Goal: Transaction & Acquisition: Purchase product/service

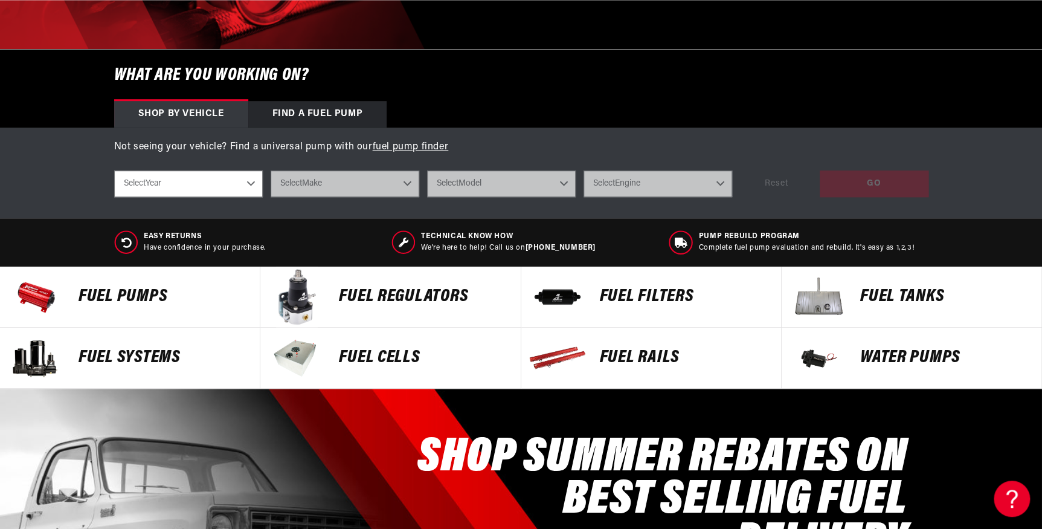
scroll to position [0, 766]
click at [907, 296] on p "Fuel Tanks" at bounding box center [944, 297] width 169 height 18
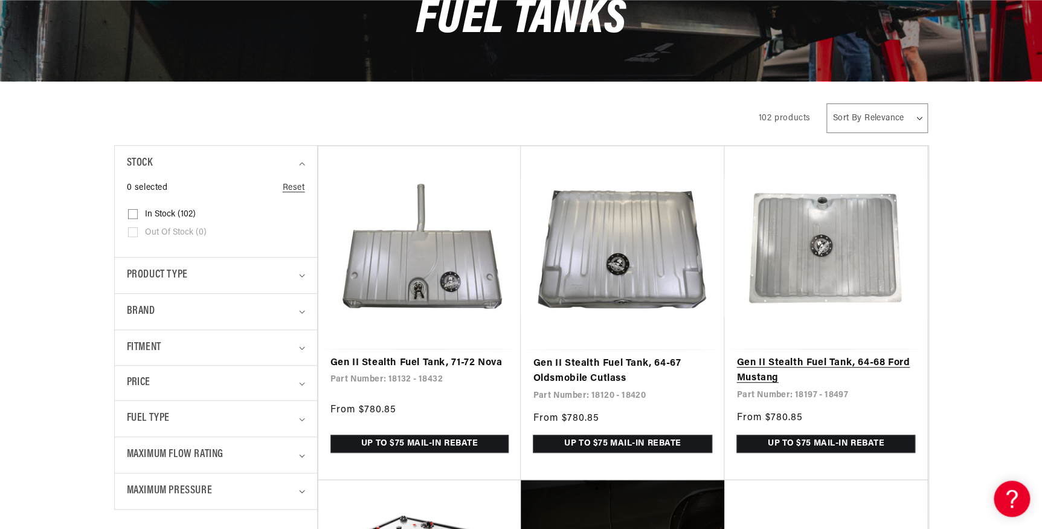
scroll to position [0, 2297]
click at [823, 355] on link "Gen II Stealth Fuel Tank, 64-68 Ford Mustang" at bounding box center [825, 370] width 179 height 31
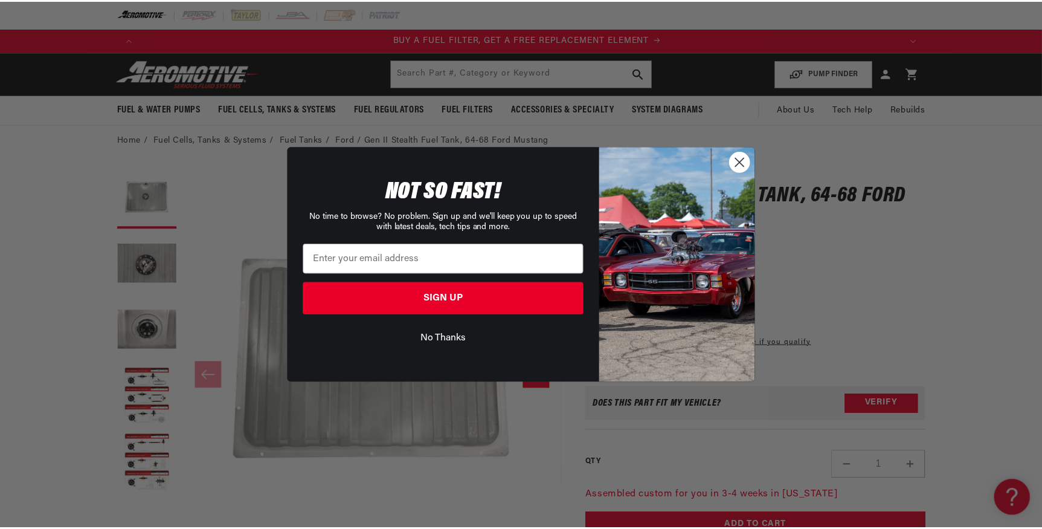
scroll to position [0, 766]
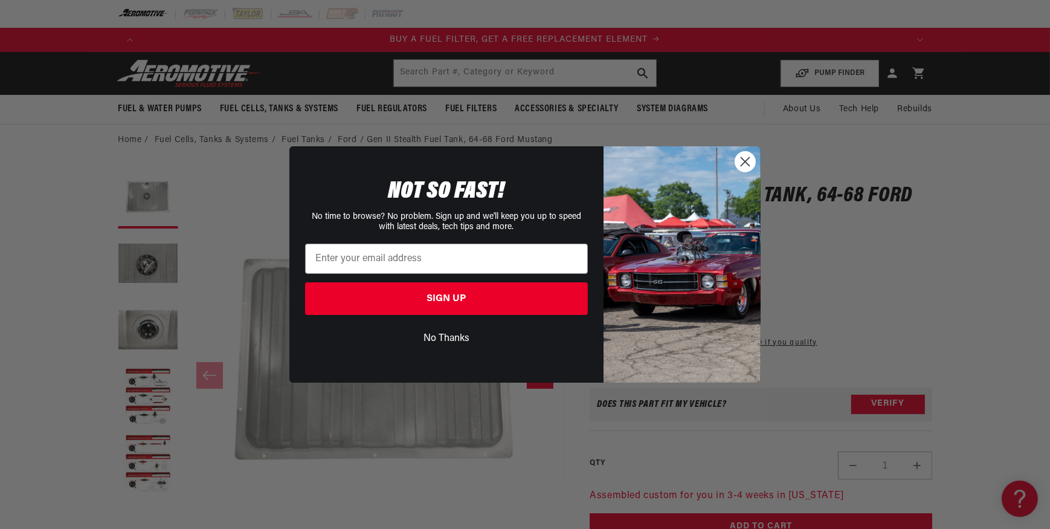
click at [970, 343] on div "Close dialog NOT SO FAST! No time to browse? No problem. Sign up and we'll keep…" at bounding box center [525, 264] width 1050 height 529
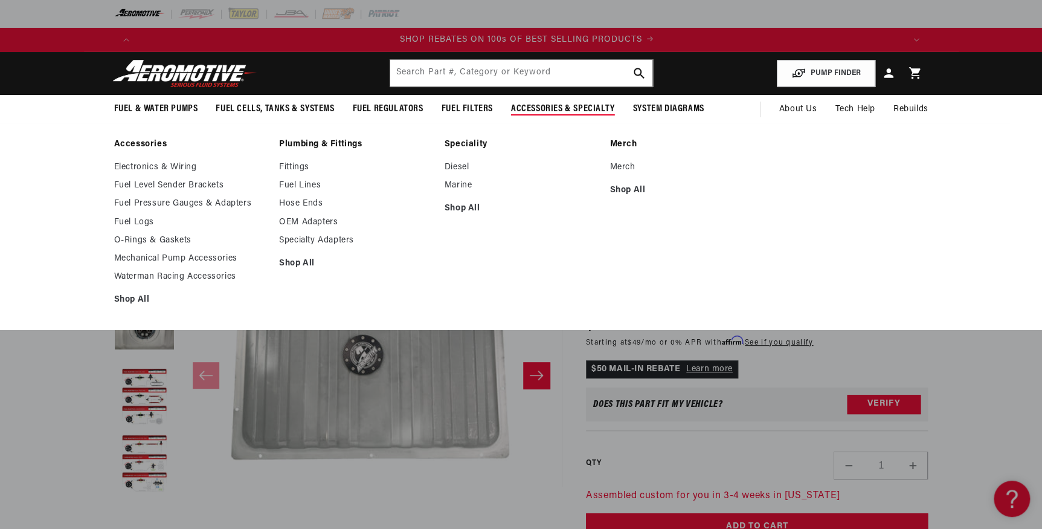
scroll to position [0, 1532]
click at [739, 247] on li "Merch Merch Shop All" at bounding box center [686, 226] width 153 height 174
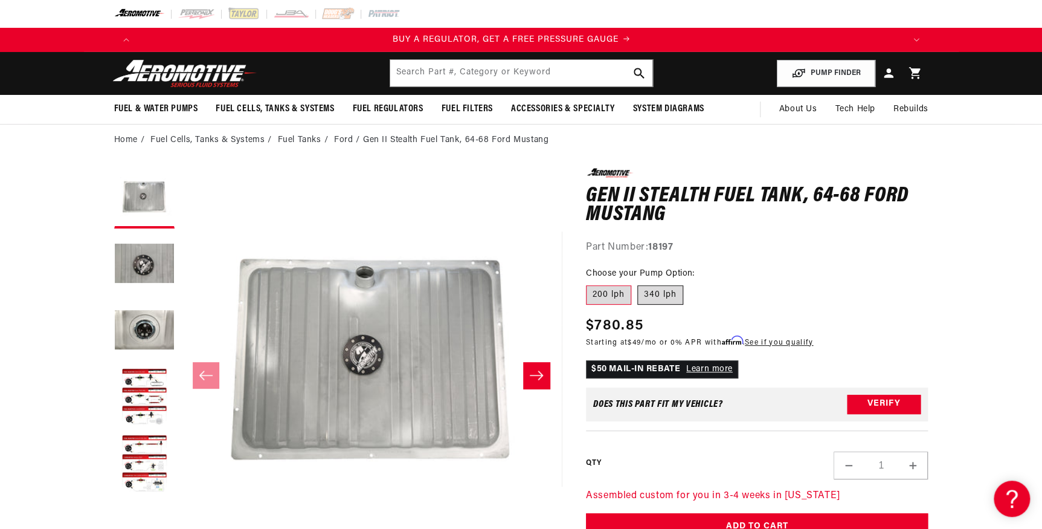
scroll to position [0, 0]
click at [652, 298] on label "340 lph" at bounding box center [660, 294] width 46 height 19
click at [638, 283] on input "340 lph" at bounding box center [637, 283] width 1 height 1
radio input "true"
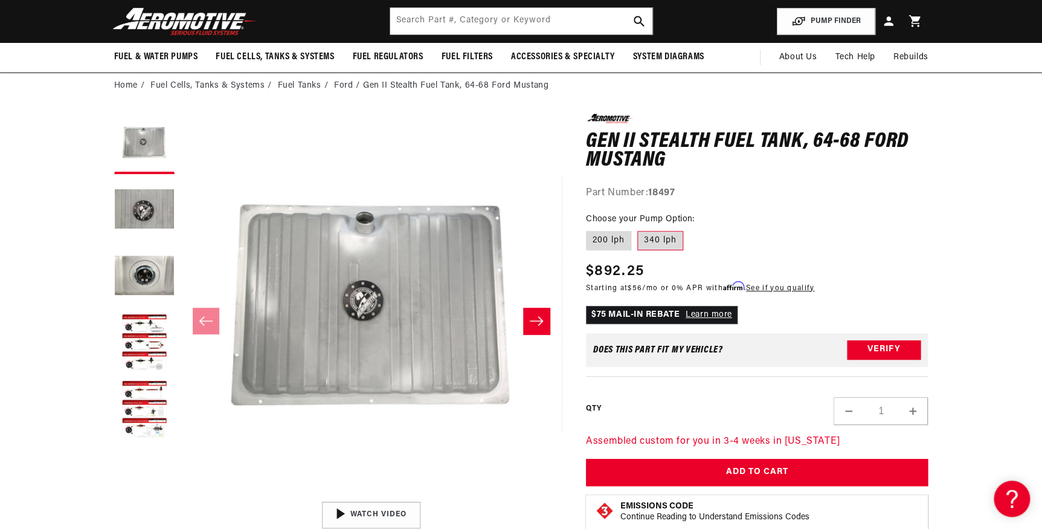
scroll to position [0, 2297]
